Goal: Book appointment/travel/reservation

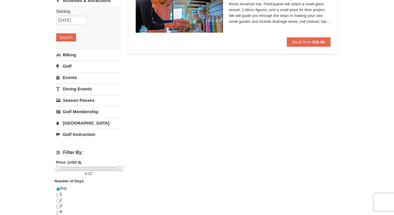
scroll to position [78, 0]
click at [86, 91] on link "Dining Events" at bounding box center [88, 88] width 65 height 11
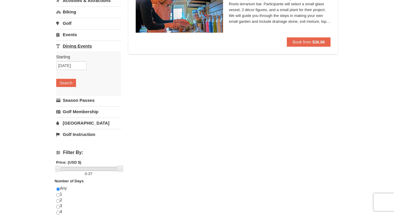
click at [75, 49] on link "Dining Events" at bounding box center [88, 46] width 65 height 11
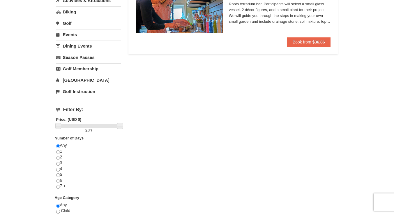
click at [75, 49] on link "Dining Events" at bounding box center [88, 46] width 65 height 11
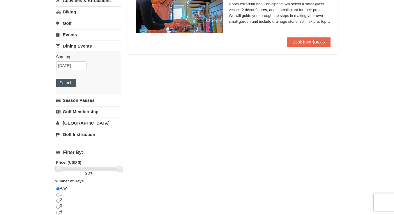
click at [74, 81] on button "Search" at bounding box center [66, 83] width 20 height 8
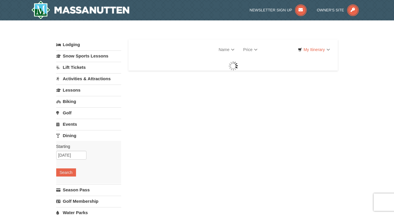
select select "10"
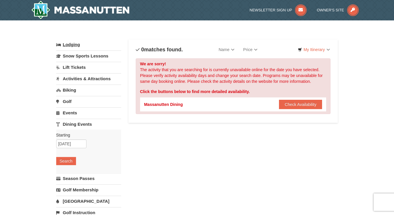
click at [76, 44] on link "Lodging" at bounding box center [88, 44] width 65 height 10
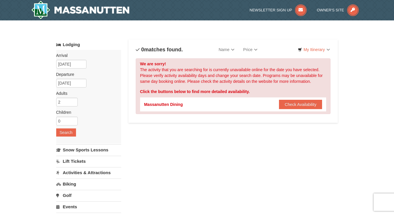
click at [78, 12] on img at bounding box center [80, 10] width 99 height 19
